Goal: Task Accomplishment & Management: Use online tool/utility

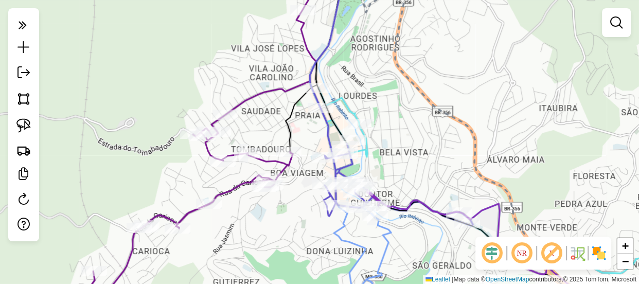
drag, startPoint x: 268, startPoint y: 79, endPoint x: 268, endPoint y: 85, distance: 6.2
click at [268, 80] on div "Janela de atendimento Grade de atendimento Capacidade Transportadoras Veículos …" at bounding box center [319, 142] width 639 height 284
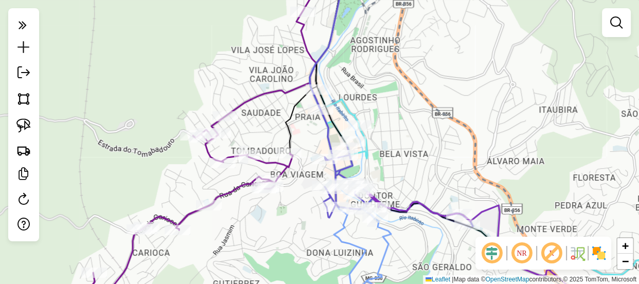
click at [249, 63] on div "Janela de atendimento Grade de atendimento Capacidade Transportadoras Veículos …" at bounding box center [319, 142] width 639 height 284
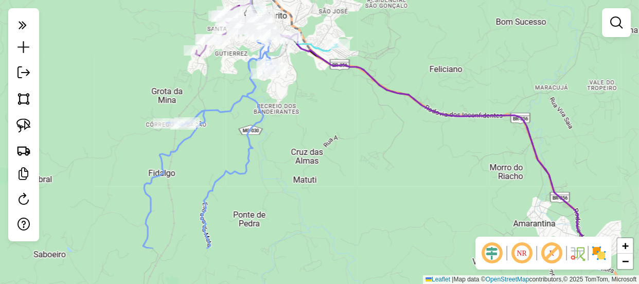
drag, startPoint x: 264, startPoint y: 176, endPoint x: 245, endPoint y: 93, distance: 85.4
click at [246, 99] on div "Janela de atendimento Grade de atendimento Capacidade Transportadoras Veículos …" at bounding box center [319, 142] width 639 height 284
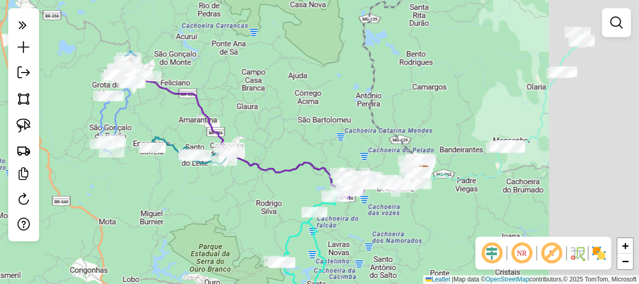
drag, startPoint x: 335, startPoint y: 159, endPoint x: 212, endPoint y: 170, distance: 123.3
click at [212, 170] on div "Rota 8 - Placa QUH6H48 19455 - BEER COMPANY Janela de atendimento Grade de aten…" at bounding box center [319, 142] width 639 height 284
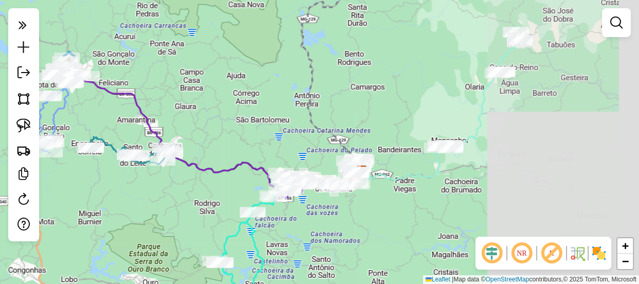
drag, startPoint x: 299, startPoint y: 153, endPoint x: 298, endPoint y: 166, distance: 12.9
click at [293, 178] on div "Janela de atendimento Grade de atendimento Capacidade Transportadoras Veículos …" at bounding box center [319, 142] width 639 height 284
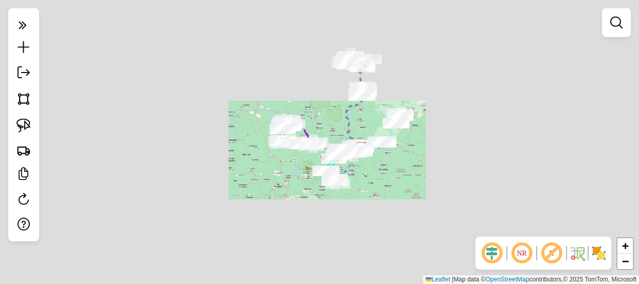
drag, startPoint x: 338, startPoint y: 103, endPoint x: 311, endPoint y: 150, distance: 54.0
click at [311, 150] on div "Janela de atendimento Grade de atendimento Capacidade Transportadoras Veículos …" at bounding box center [319, 142] width 639 height 284
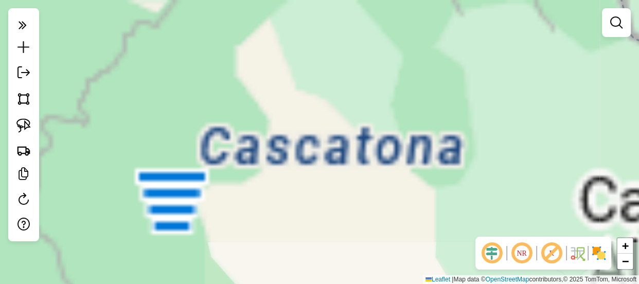
drag, startPoint x: 413, startPoint y: 101, endPoint x: 224, endPoint y: -23, distance: 226.2
click at [224, 0] on html "Aguarde... Pop-up bloqueado! Seu navegador bloqueou automáticamente a abertura …" at bounding box center [319, 142] width 639 height 284
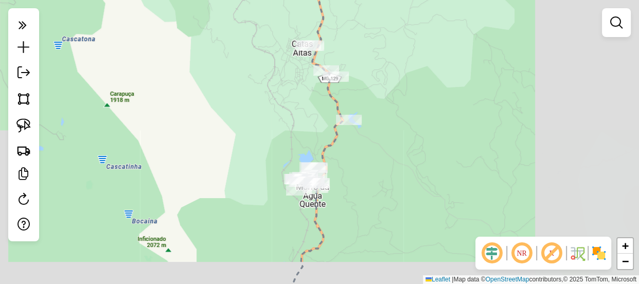
drag, startPoint x: 331, startPoint y: 99, endPoint x: 309, endPoint y: 101, distance: 21.2
click at [312, 101] on div "Janela de atendimento Grade de atendimento Capacidade Transportadoras Veículos …" at bounding box center [319, 142] width 639 height 284
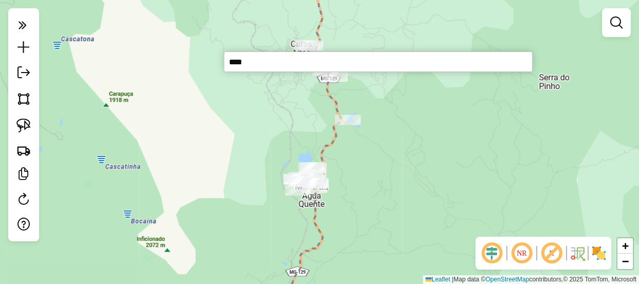
type input "*****"
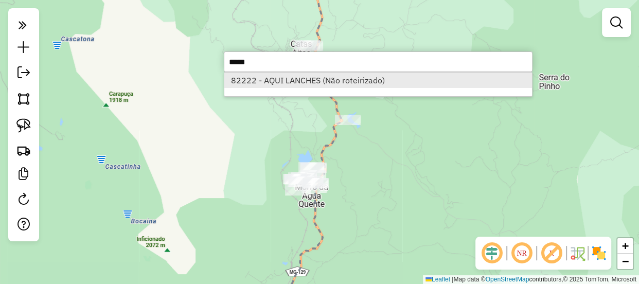
click at [316, 83] on li "82222 - AQUI LANCHES (Não roteirizado)" at bounding box center [377, 79] width 307 height 15
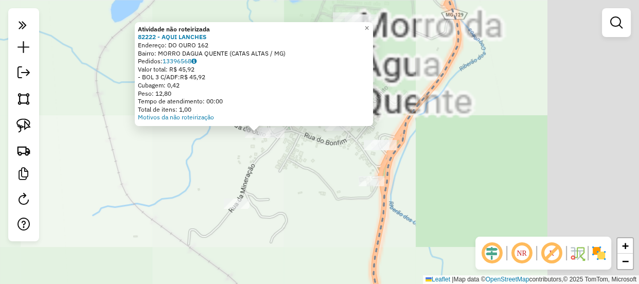
drag, startPoint x: 323, startPoint y: 179, endPoint x: 239, endPoint y: 162, distance: 86.5
click at [222, 170] on div "Atividade não roteirizada 82222 - AQUI LANCHES Endereço: DO OURO 162 Bairro: MO…" at bounding box center [319, 142] width 639 height 284
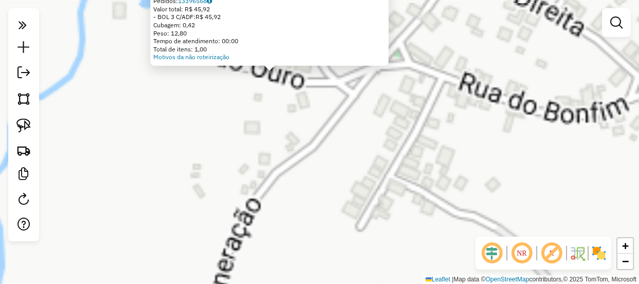
click at [262, 144] on div "Atividade não roteirizada 82222 - AQUI LANCHES Endereço: DO OURO 162 Bairro: MO…" at bounding box center [319, 142] width 639 height 284
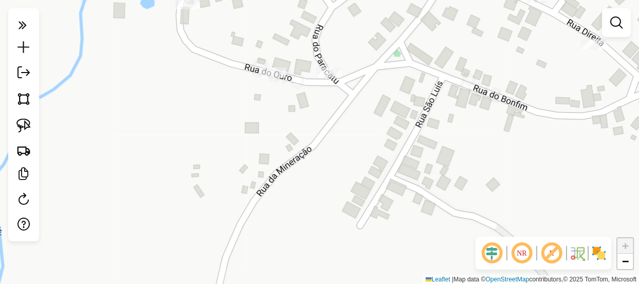
drag, startPoint x: 288, startPoint y: 108, endPoint x: 273, endPoint y: 151, distance: 44.7
click at [273, 151] on div "Janela de atendimento Grade de atendimento Capacidade Transportadoras Veículos …" at bounding box center [319, 142] width 639 height 284
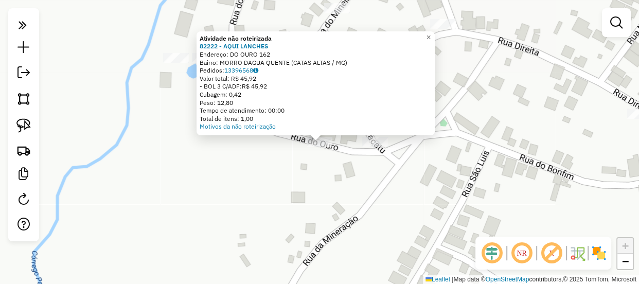
click at [220, 200] on div "Atividade não roteirizada 82222 - AQUI LANCHES Endereço: DO OURO 162 Bairro: MO…" at bounding box center [319, 142] width 639 height 284
